Goal: Navigation & Orientation: Find specific page/section

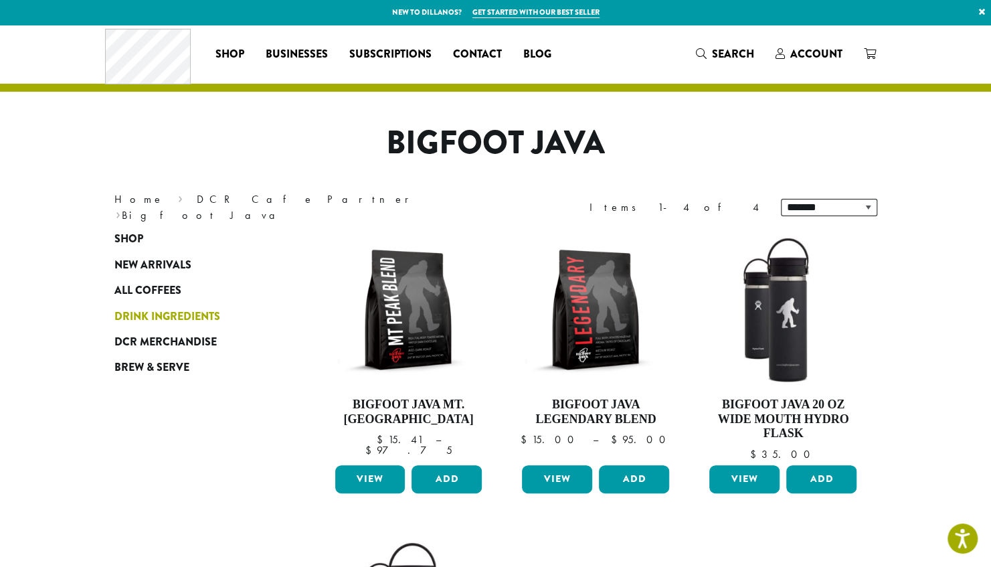
click at [157, 324] on span "Drink Ingredients" at bounding box center [167, 317] width 106 height 17
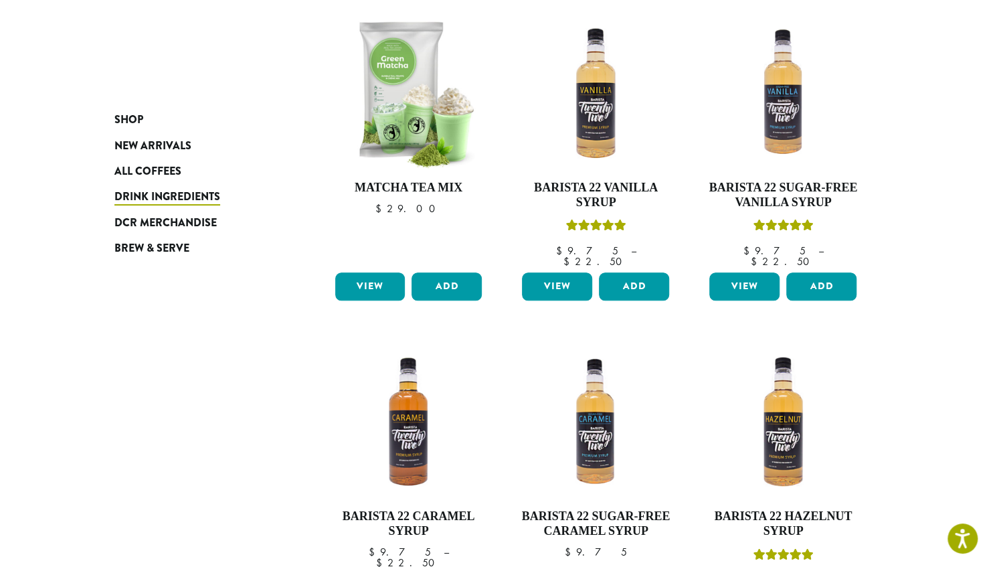
scroll to position [1160, 0]
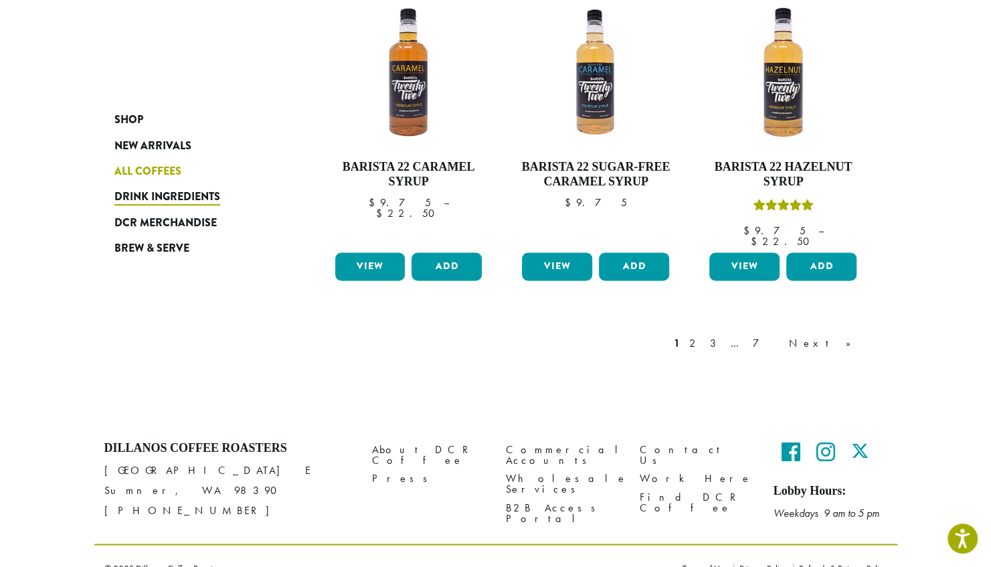
click at [158, 174] on span "All Coffees" at bounding box center [147, 171] width 67 height 17
